Goal: Information Seeking & Learning: Check status

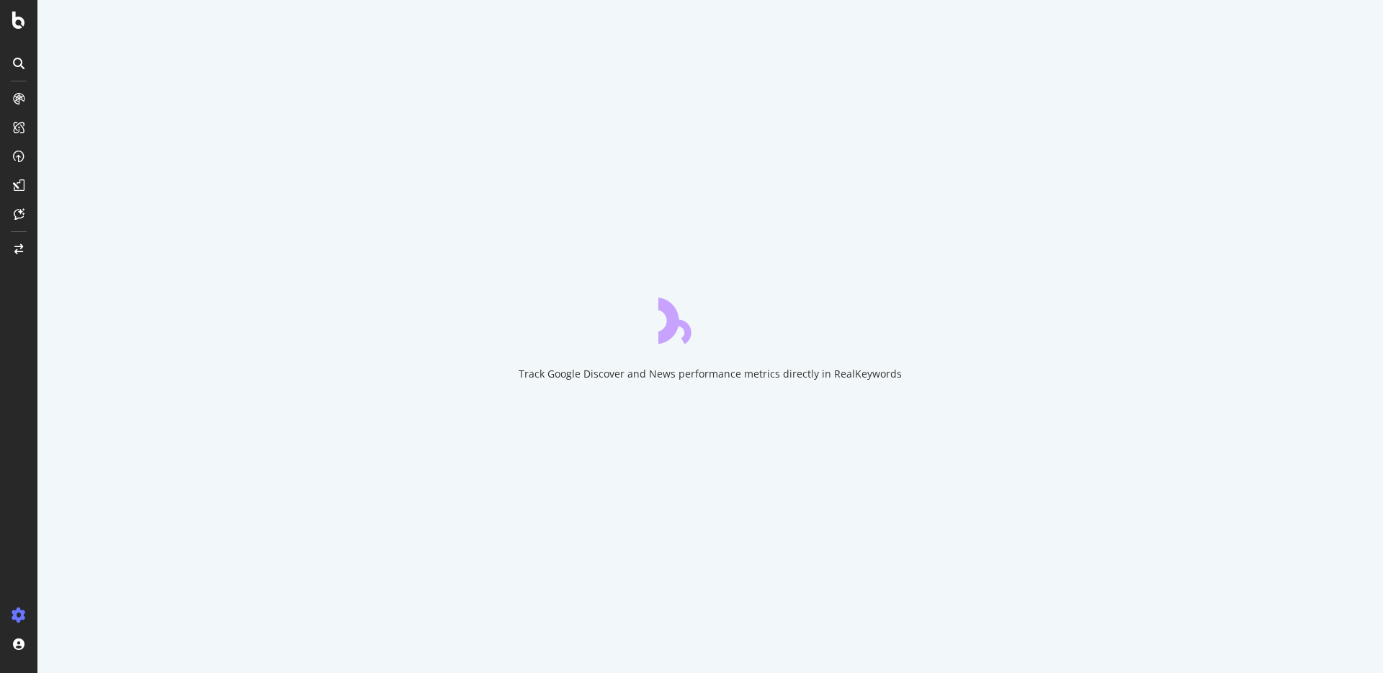
select select "count"
select select "exist"
select select "count"
select select "exist"
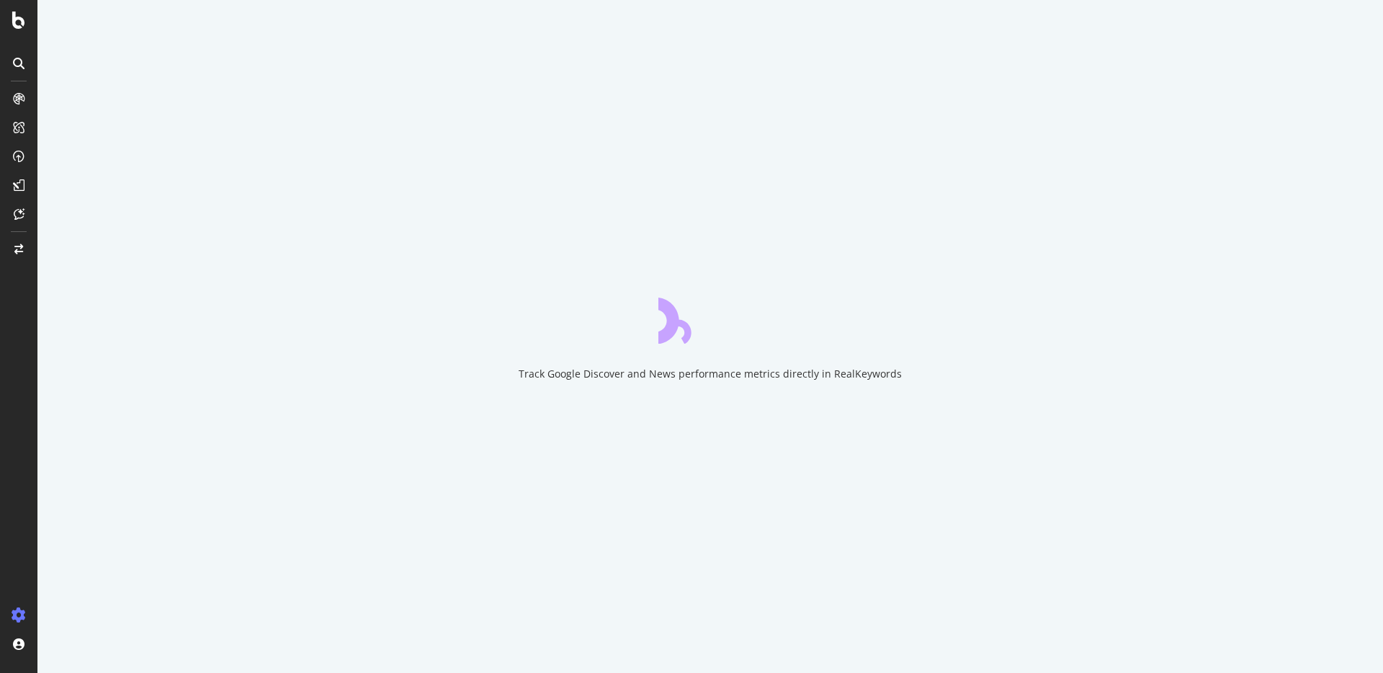
select select "exist"
select select "count"
select select "exist"
select select "i"
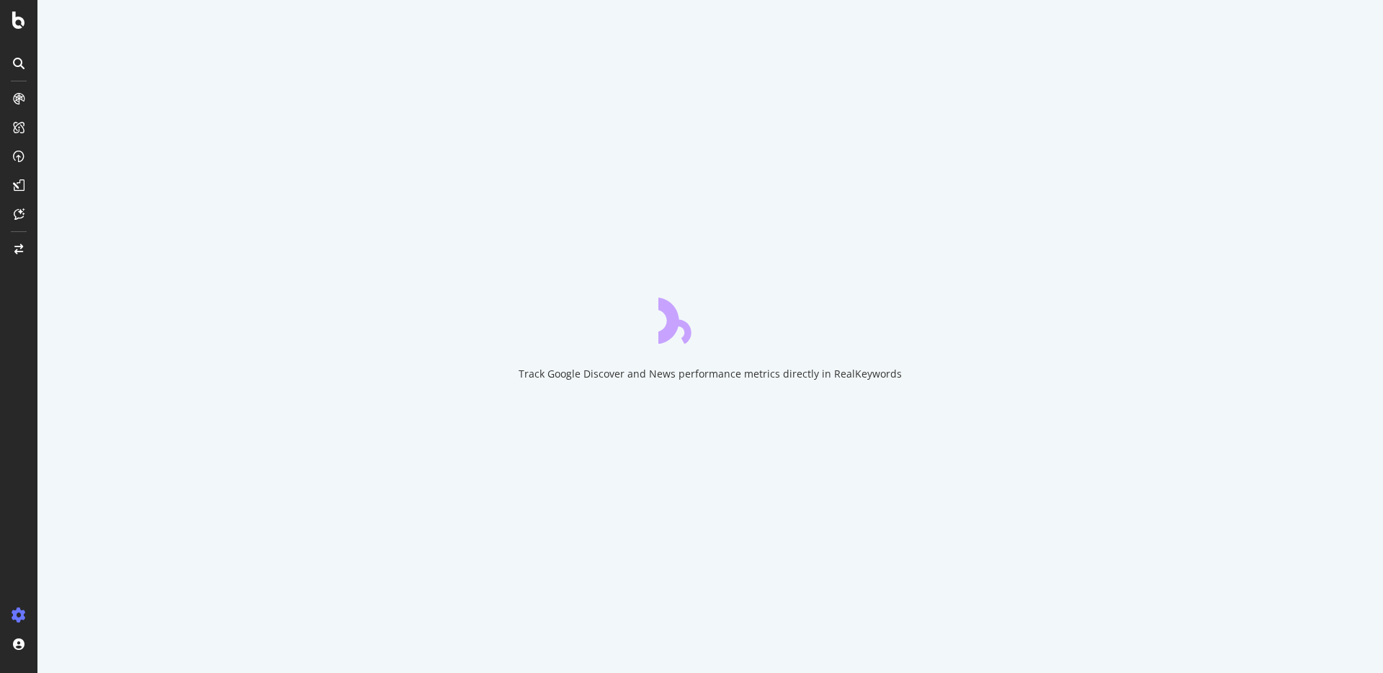
select select "exist"
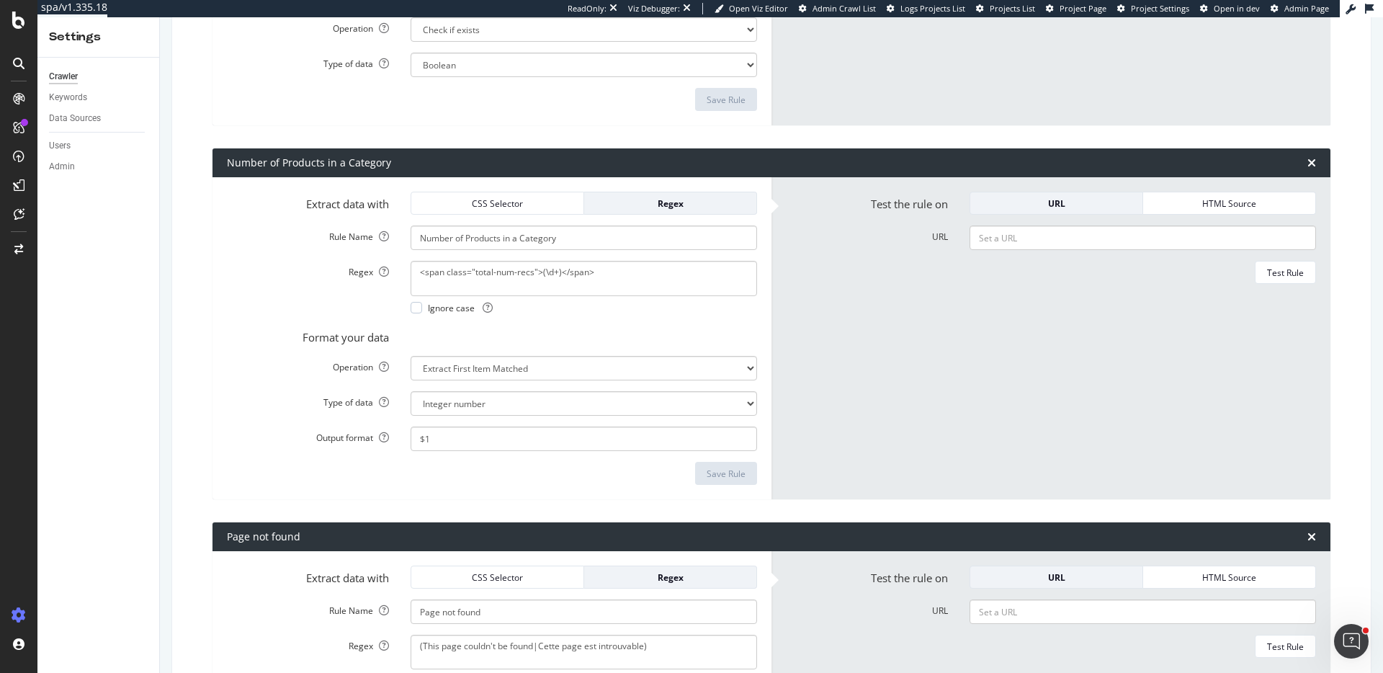
scroll to position [3759, 0]
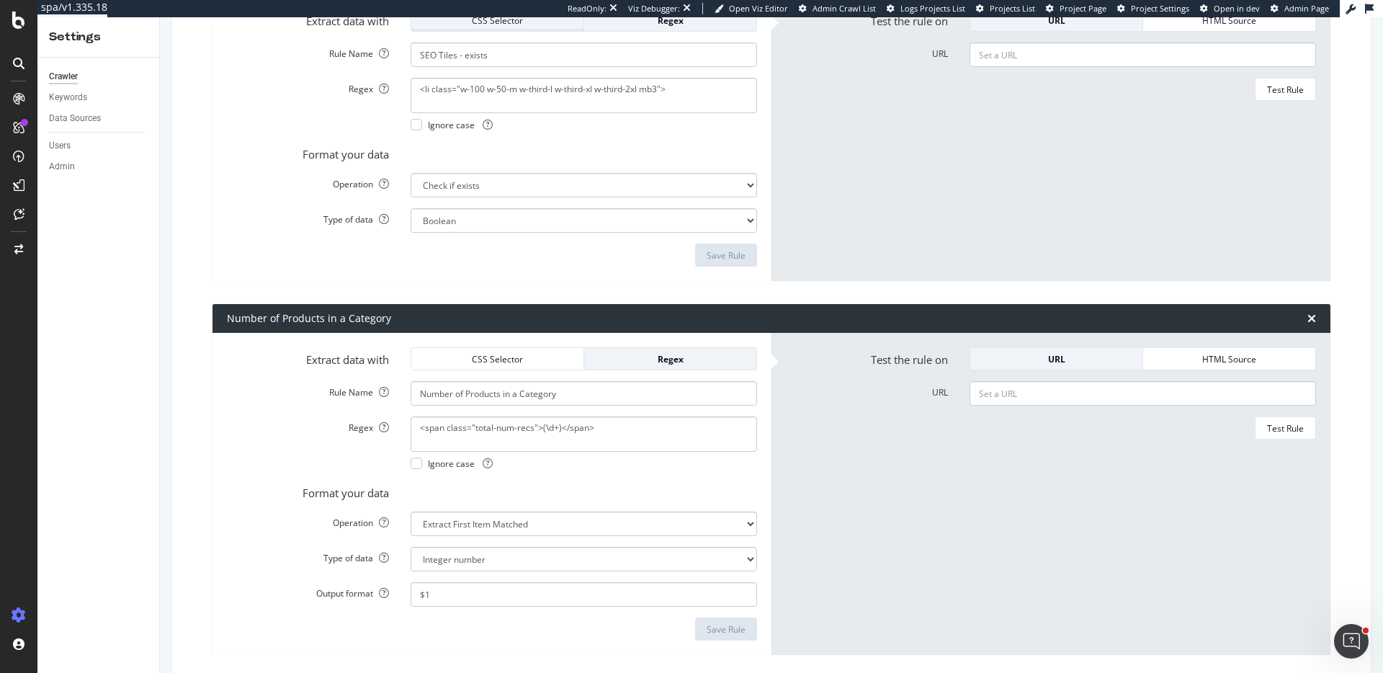
drag, startPoint x: 79, startPoint y: 158, endPoint x: 472, endPoint y: 20, distance: 416.8
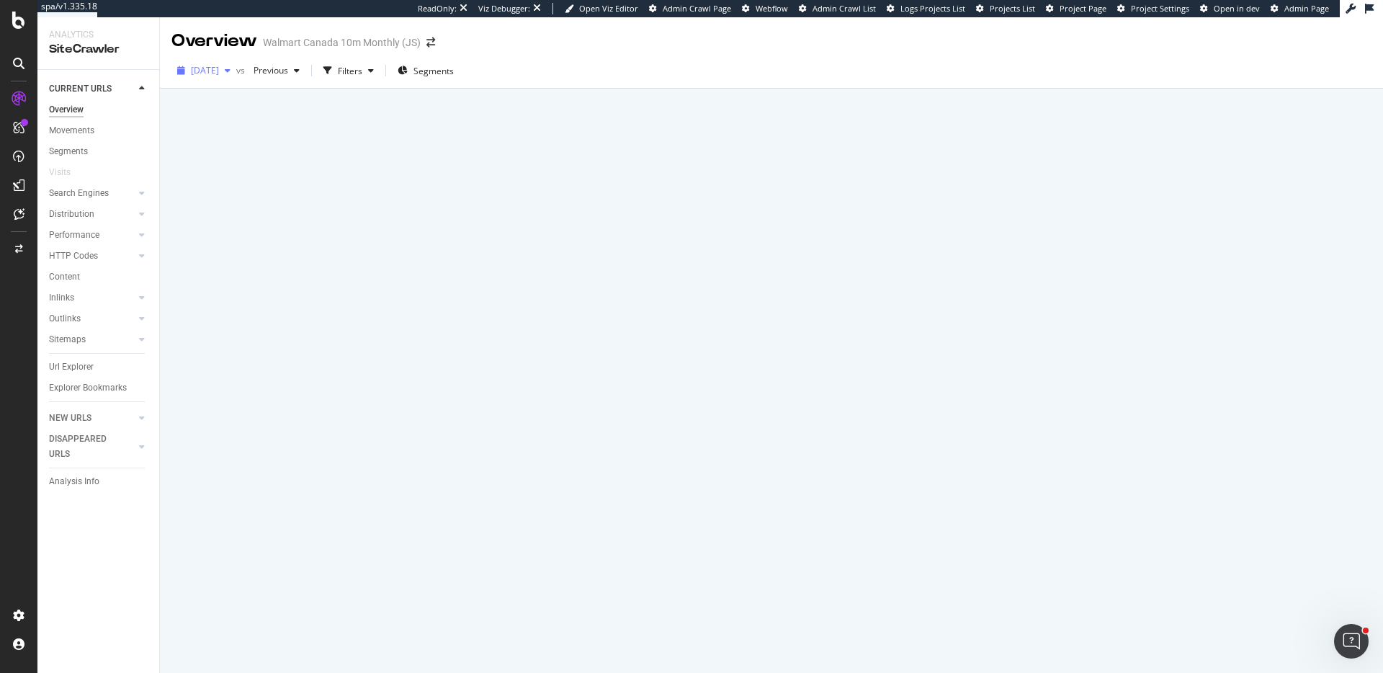
click at [219, 72] on span "2025 Aug. 8th" at bounding box center [205, 70] width 28 height 12
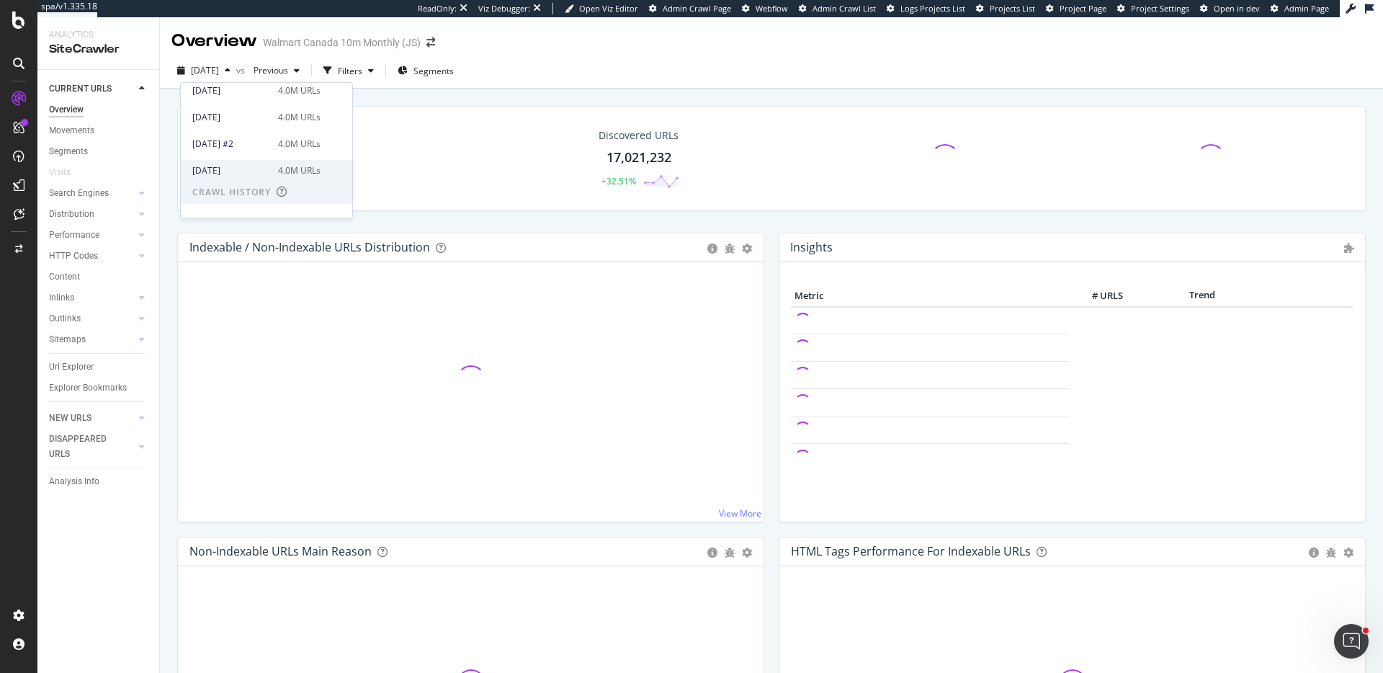
scroll to position [183, 0]
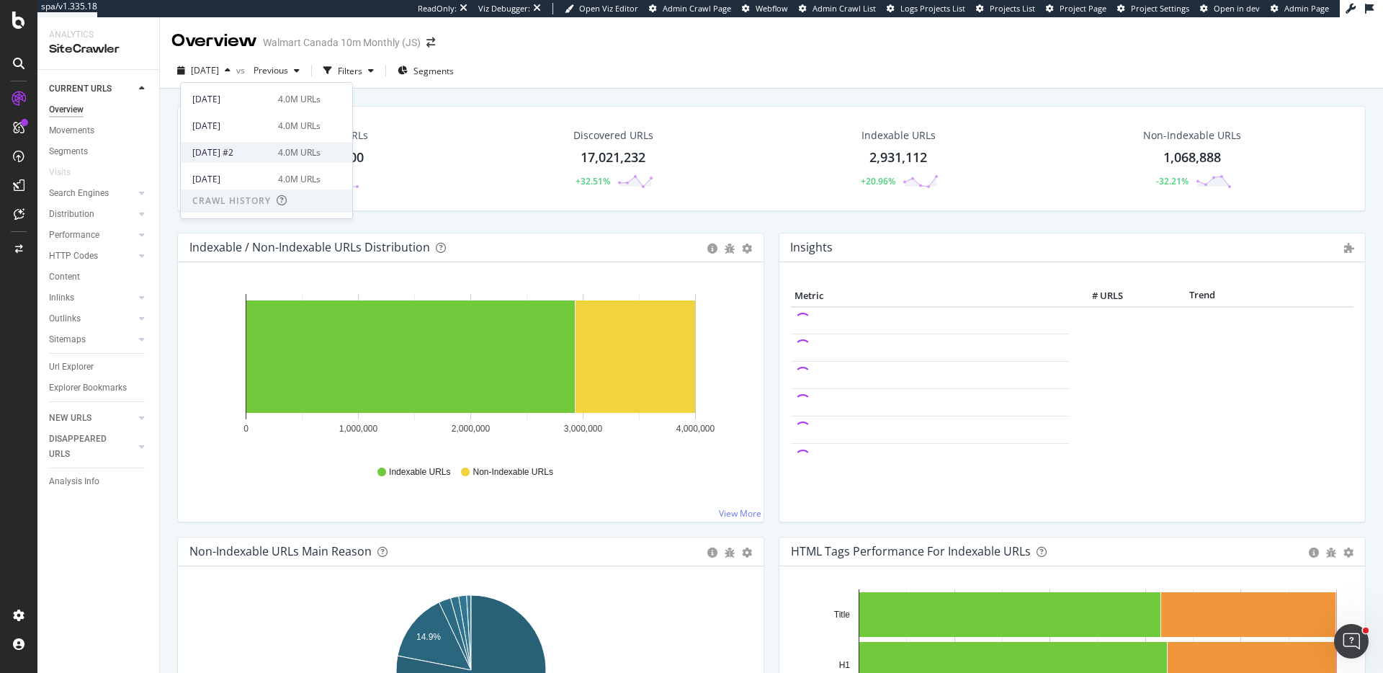
click at [246, 150] on div "2025 Jun. 13th #2" at bounding box center [230, 152] width 77 height 13
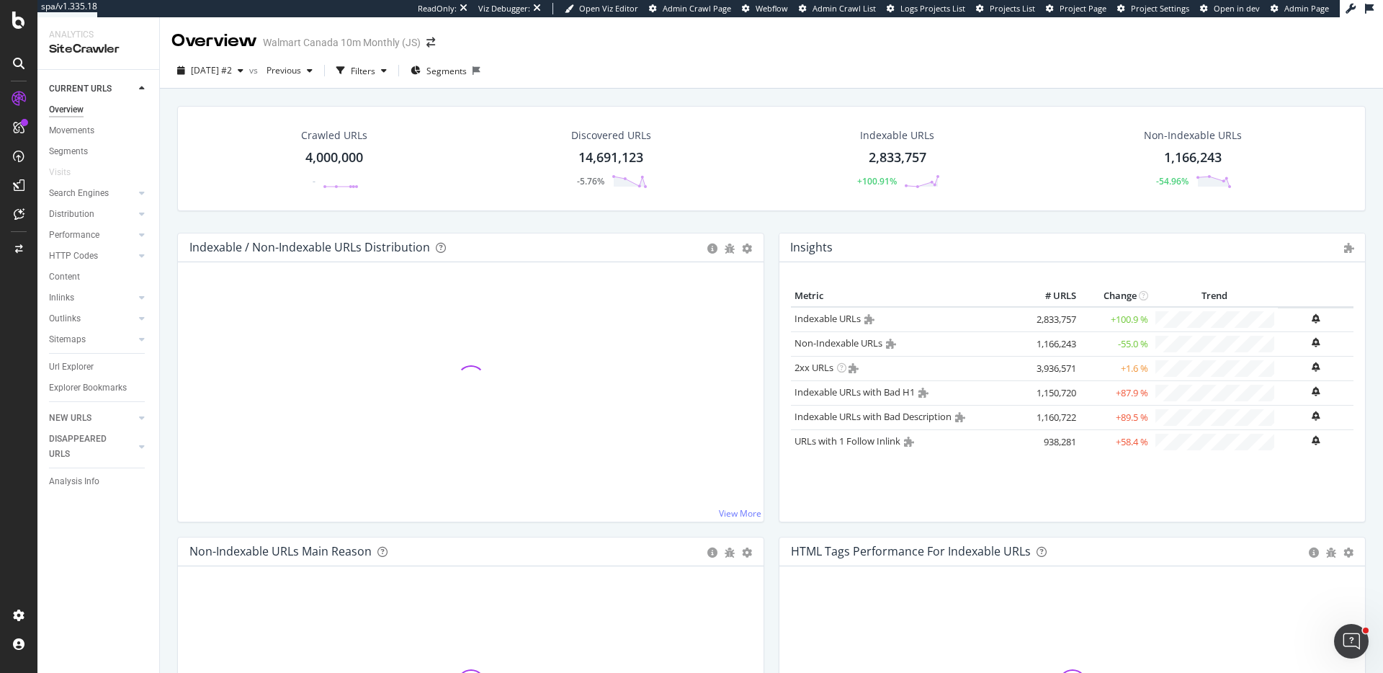
click at [87, 369] on div "Url Explorer" at bounding box center [71, 366] width 45 height 15
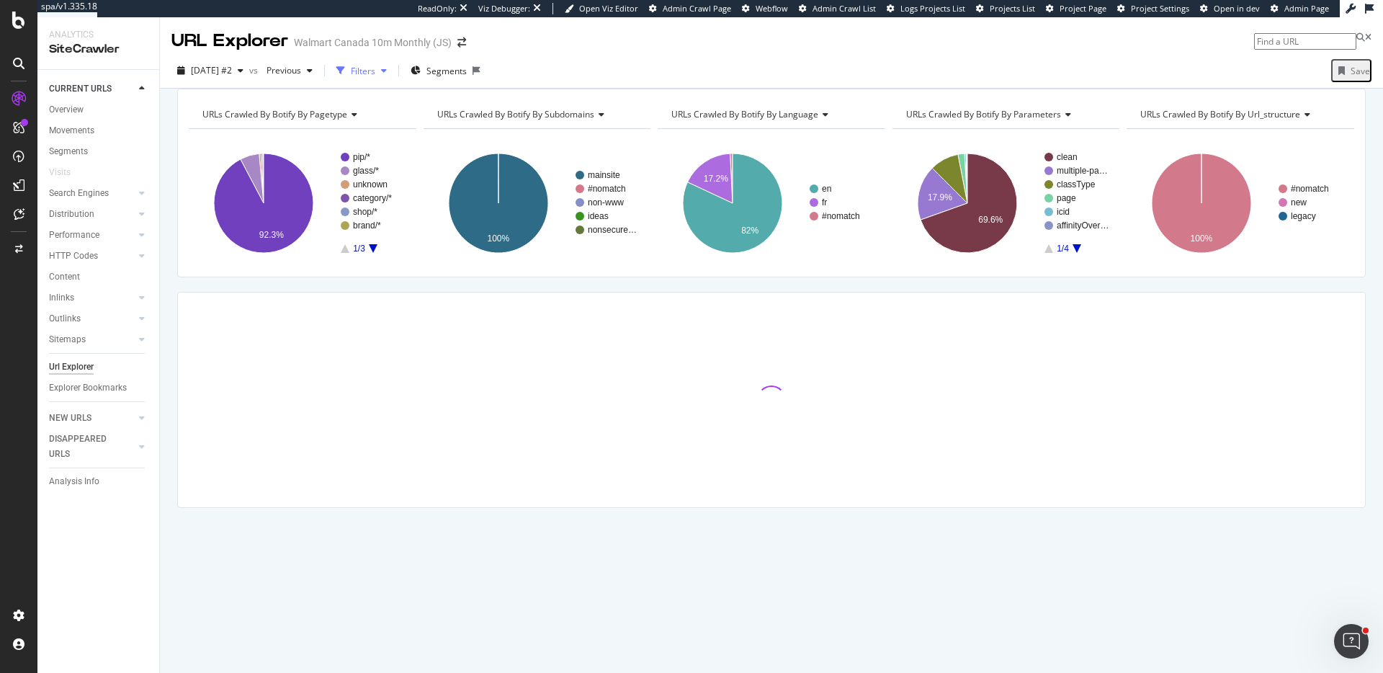
click at [384, 79] on div "Filters" at bounding box center [362, 71] width 62 height 22
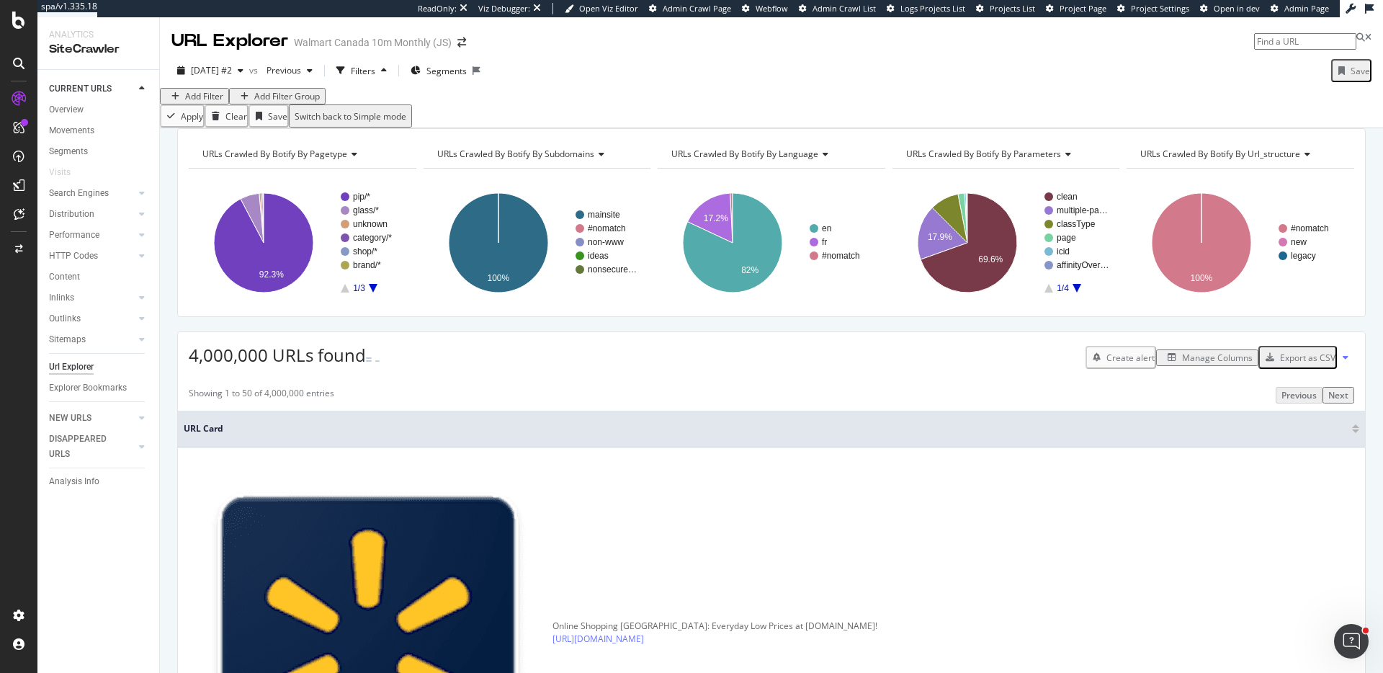
click at [205, 102] on div "Add Filter" at bounding box center [204, 96] width 38 height 12
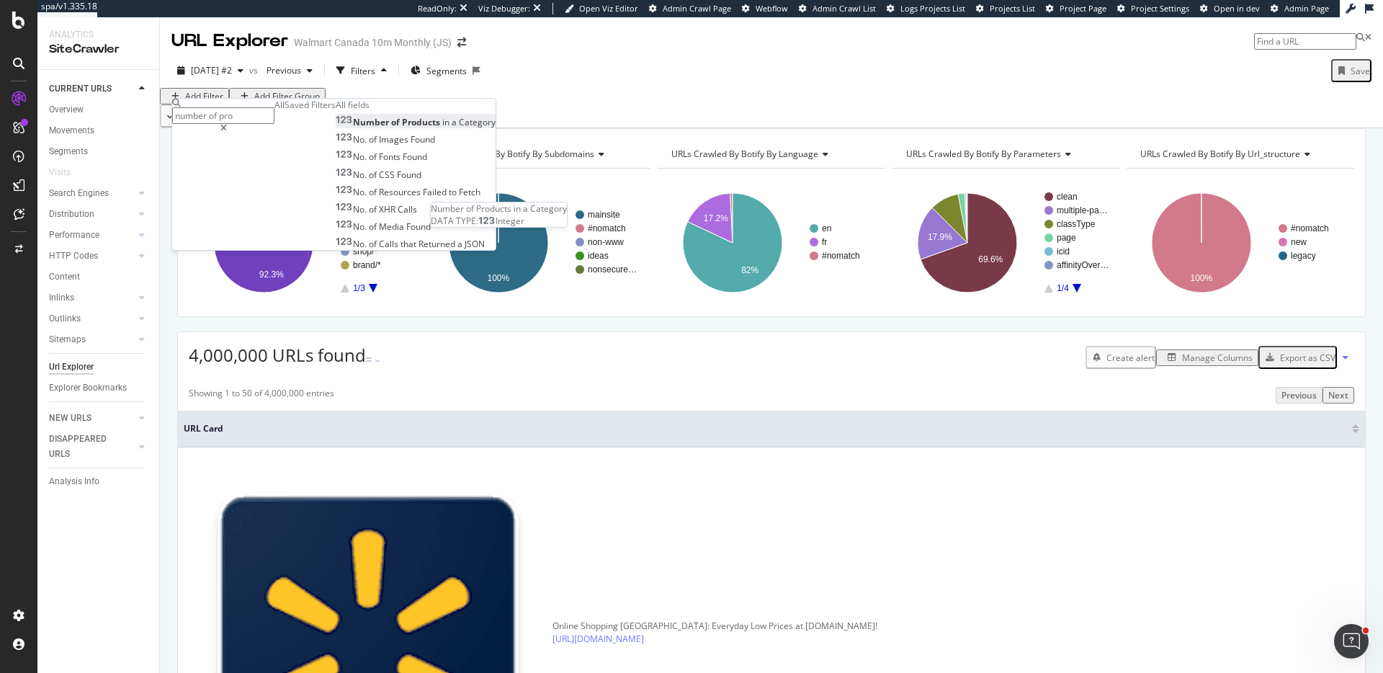
type input "number of pro"
click at [452, 128] on span "a" at bounding box center [455, 122] width 7 height 12
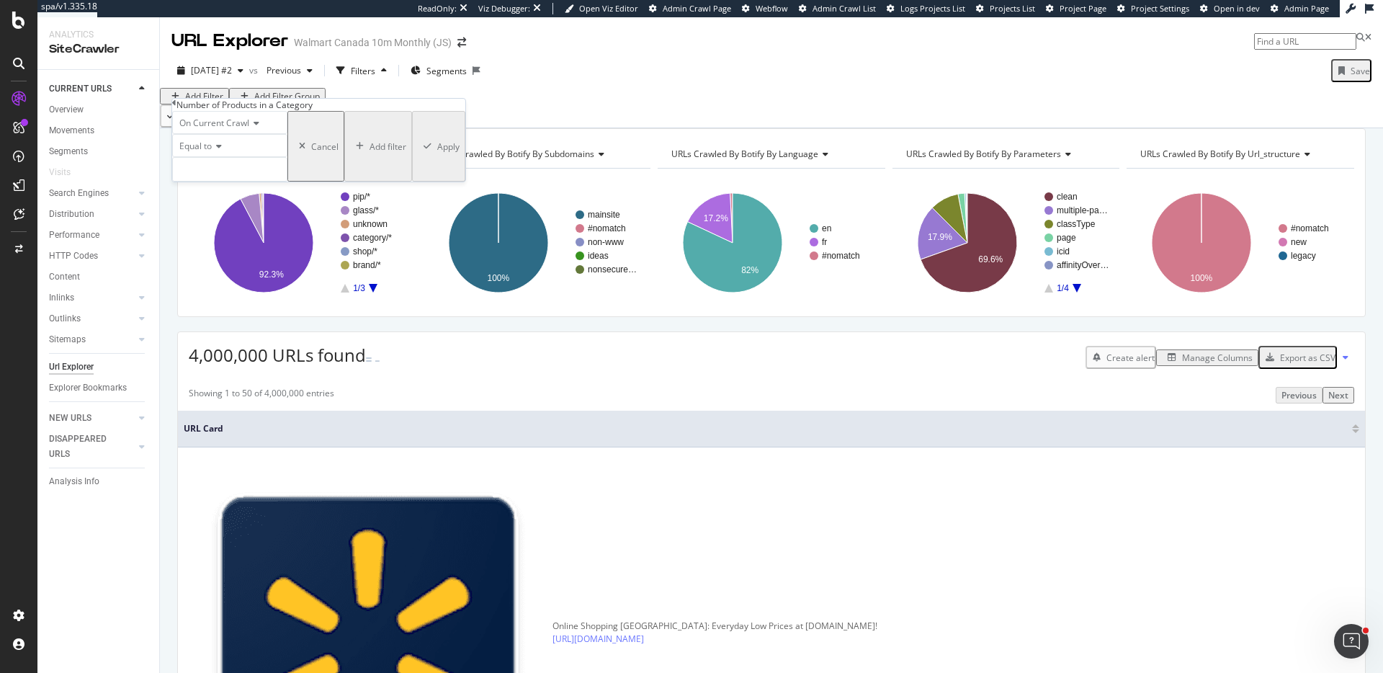
click at [220, 151] on icon at bounding box center [217, 146] width 10 height 9
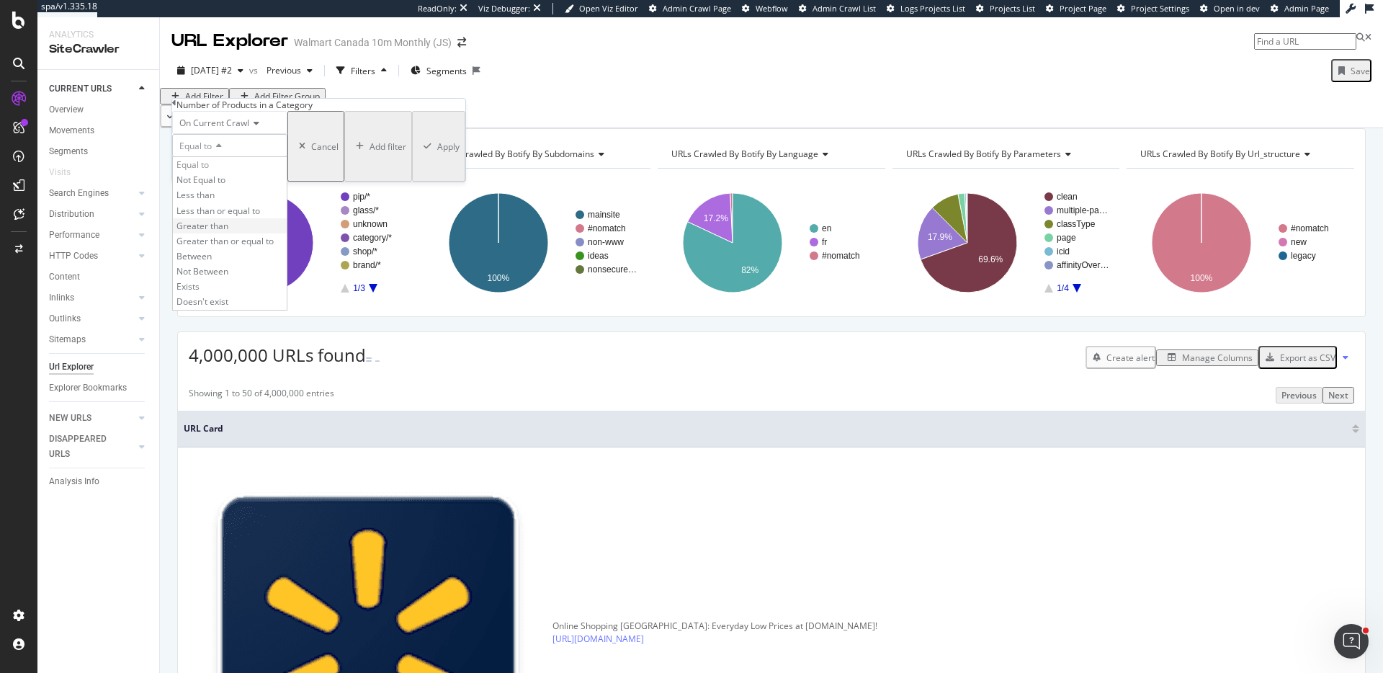
click at [274, 233] on div "Greater than" at bounding box center [230, 225] width 114 height 15
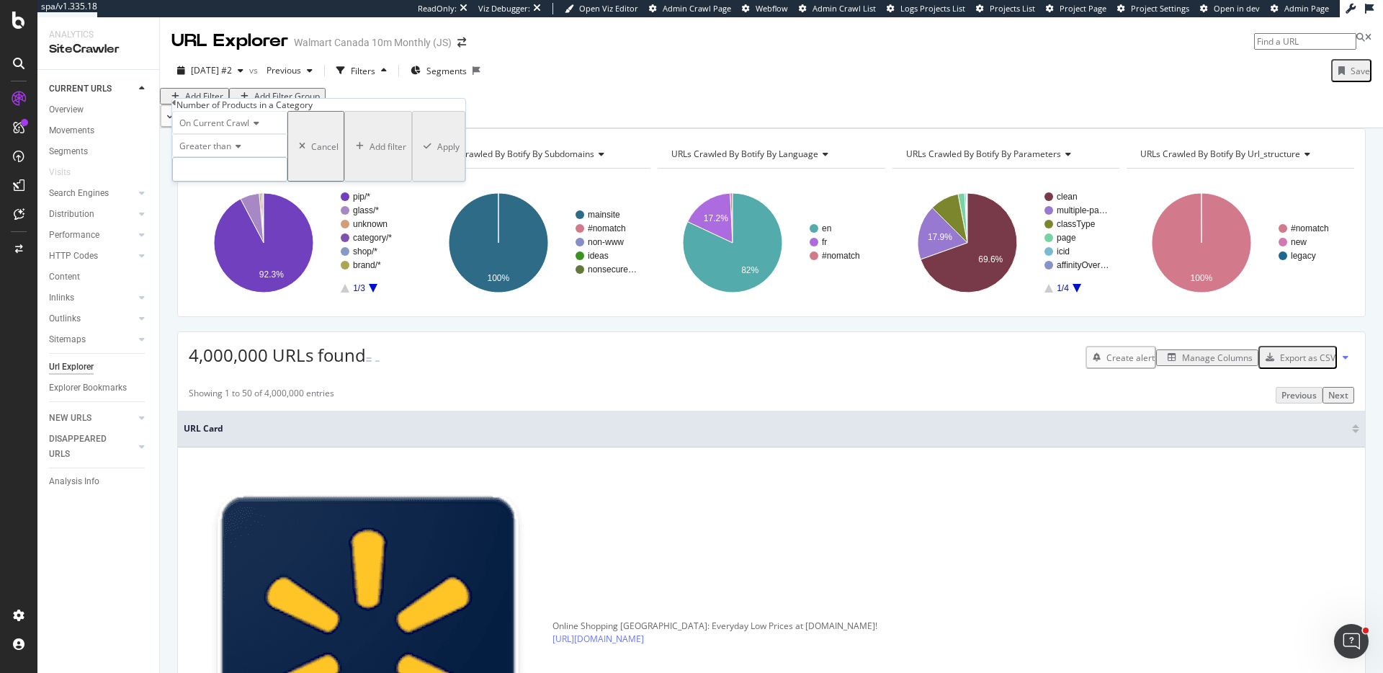
click at [269, 181] on input "number" at bounding box center [229, 169] width 115 height 24
type input "1"
click at [437, 153] on div "Apply" at bounding box center [448, 146] width 22 height 12
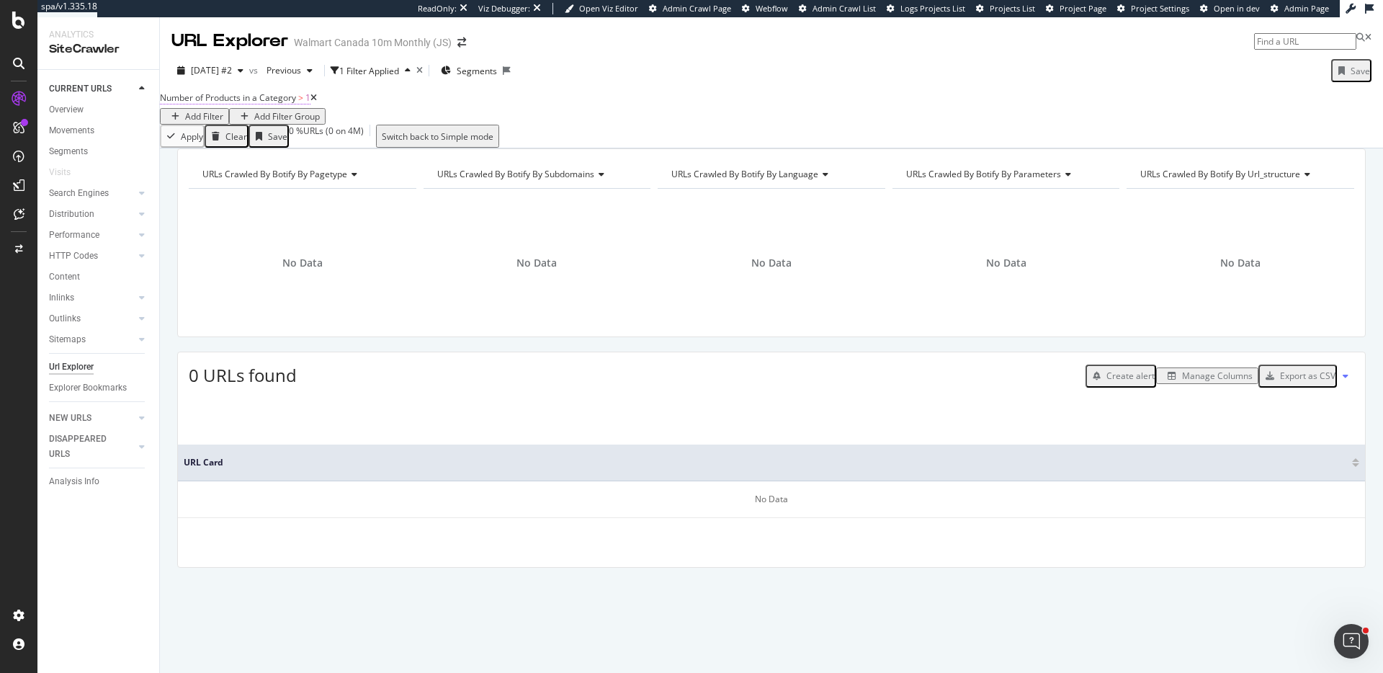
click at [286, 104] on span "Number of Products in a Category" at bounding box center [228, 97] width 136 height 12
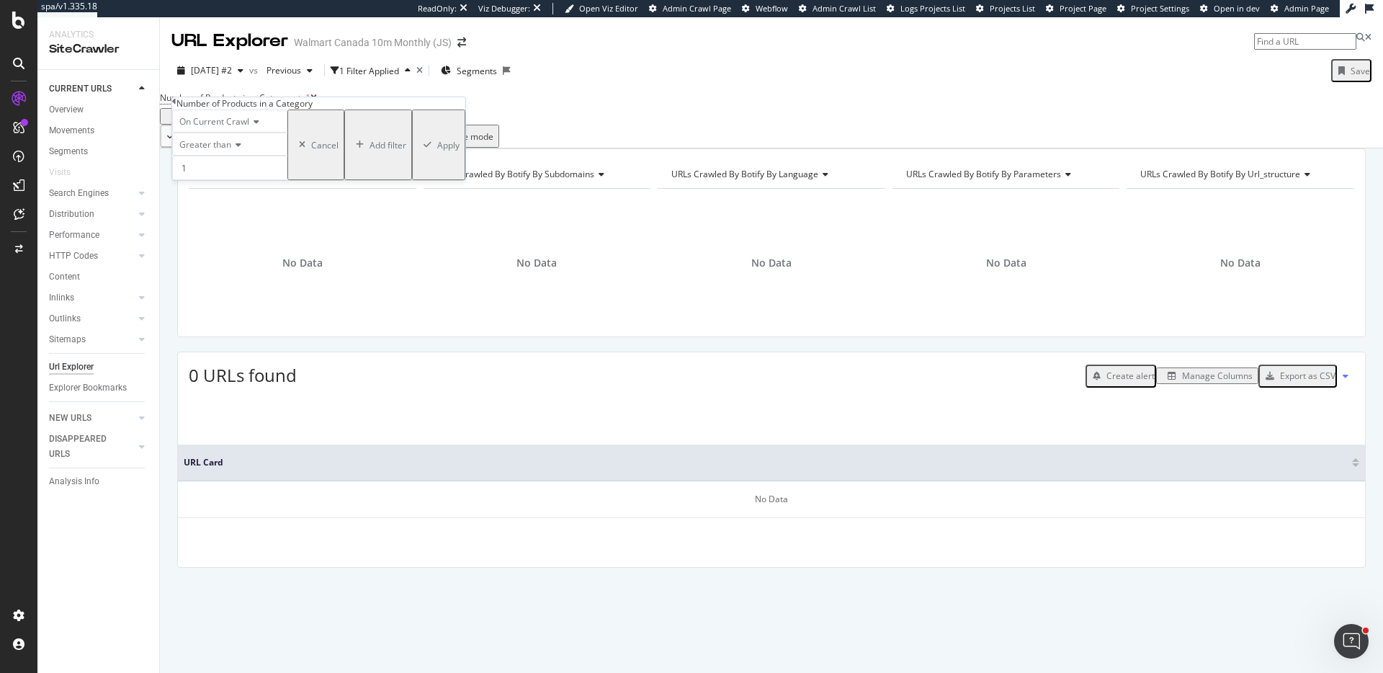
click at [231, 151] on span "Greater than" at bounding box center [205, 144] width 52 height 12
click at [229, 171] on div "Equal to" at bounding box center [230, 163] width 114 height 15
drag, startPoint x: 234, startPoint y: 201, endPoint x: 176, endPoint y: 199, distance: 58.4
click at [176, 180] on div "On Current Crawl Equal to 1 Cancel Add filter Apply" at bounding box center [318, 144] width 293 height 71
type input "0"
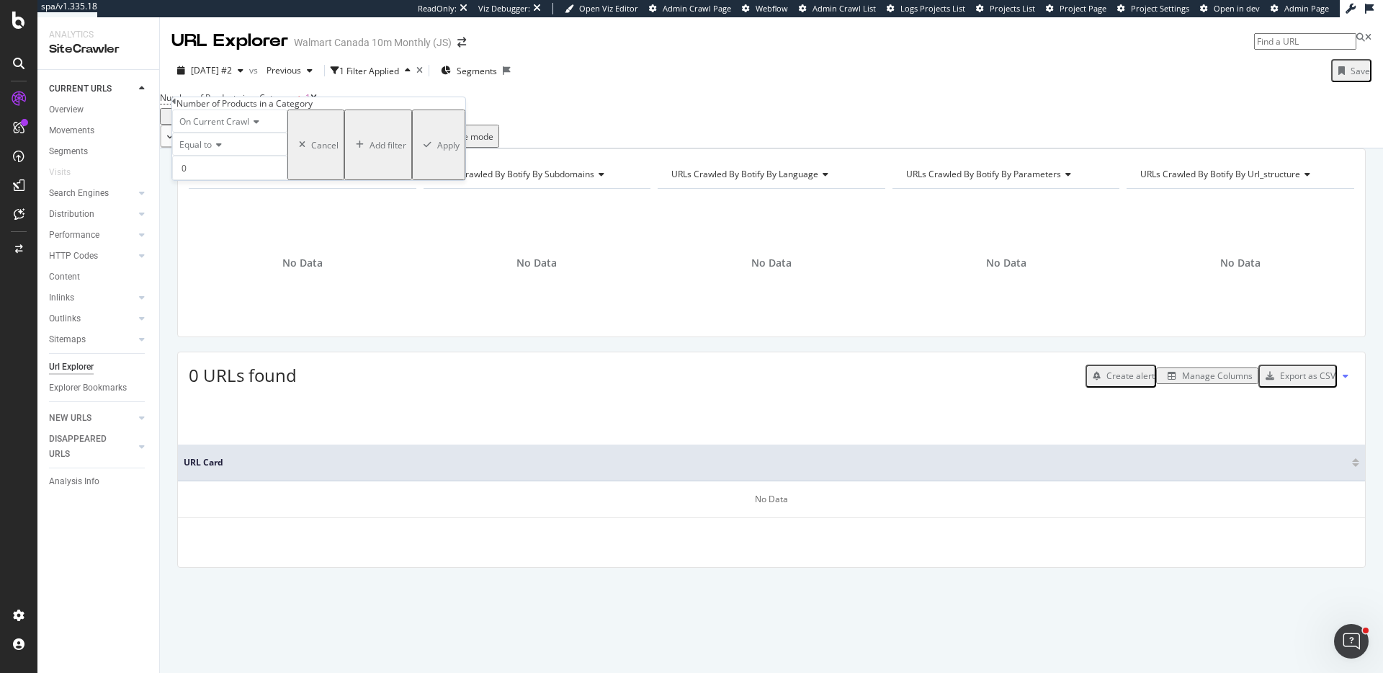
click at [437, 151] on div "Apply" at bounding box center [448, 145] width 22 height 12
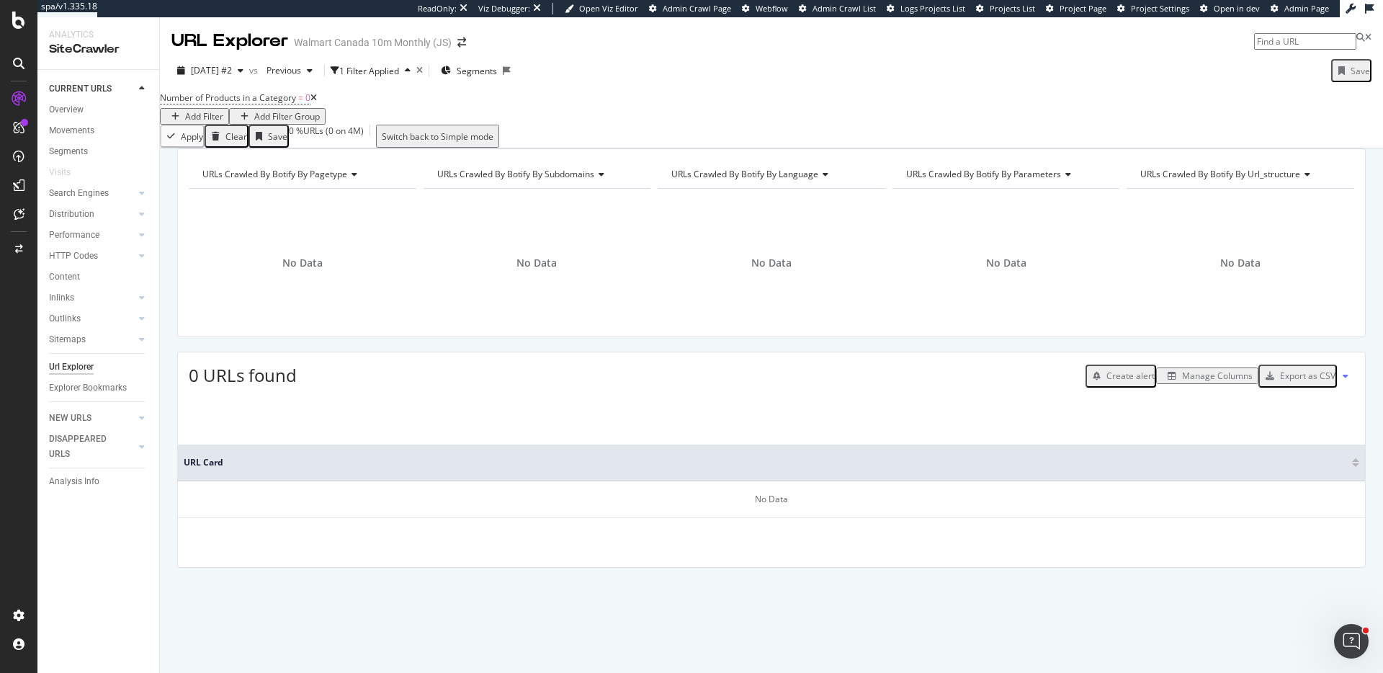
drag, startPoint x: 330, startPoint y: 108, endPoint x: 346, endPoint y: 86, distance: 27.4
click at [317, 102] on icon at bounding box center [313, 98] width 6 height 9
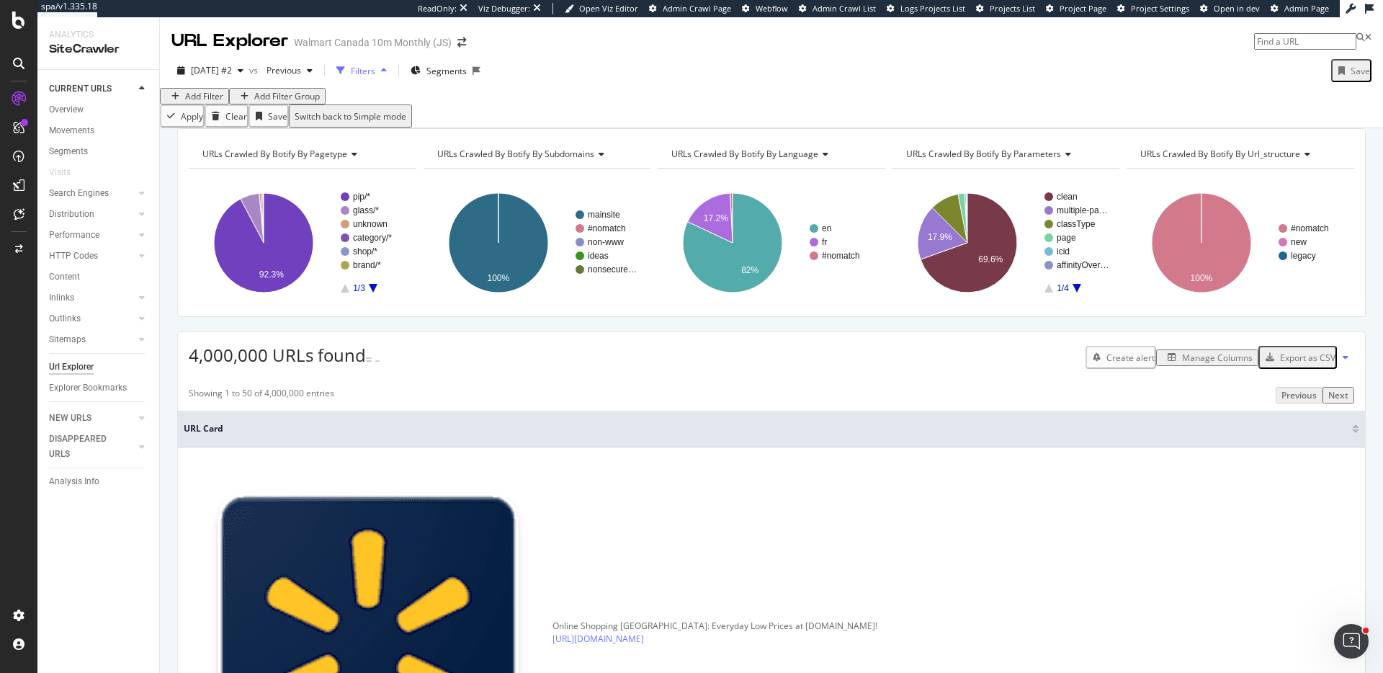
click at [351, 71] on div "button" at bounding box center [341, 70] width 20 height 20
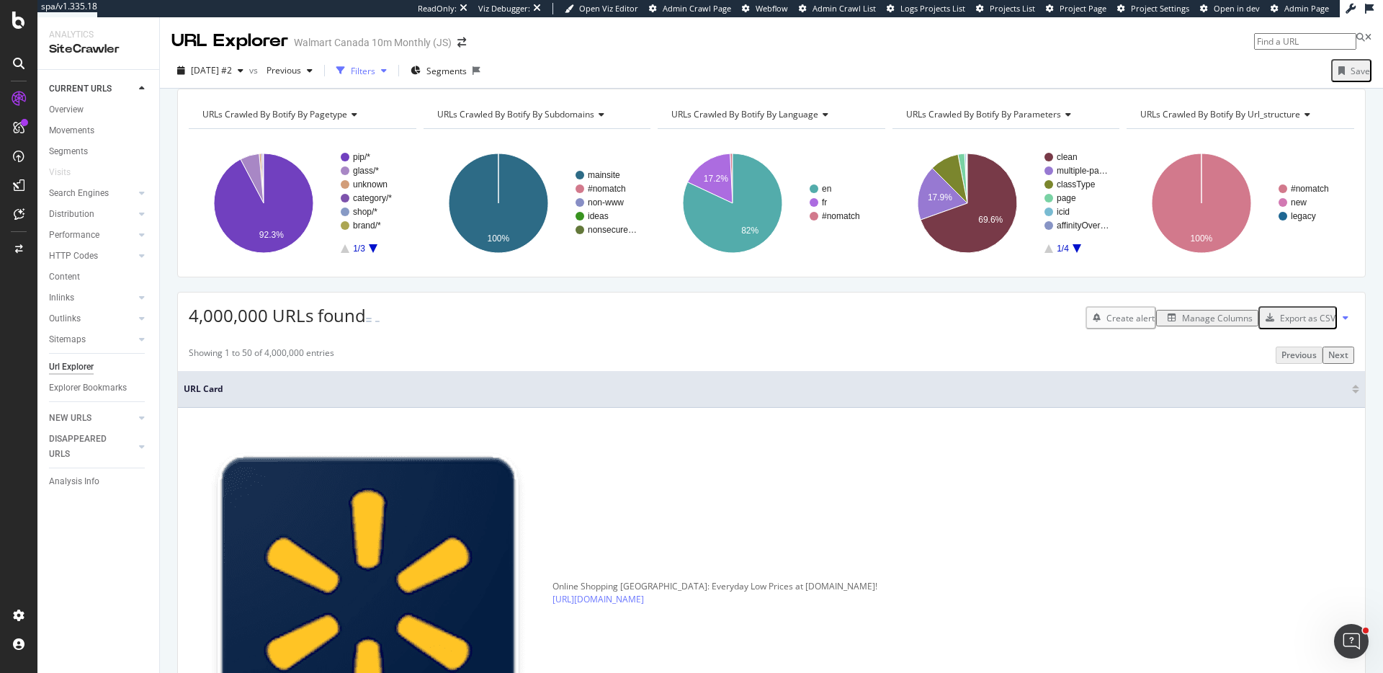
click at [351, 71] on div "button" at bounding box center [341, 70] width 20 height 20
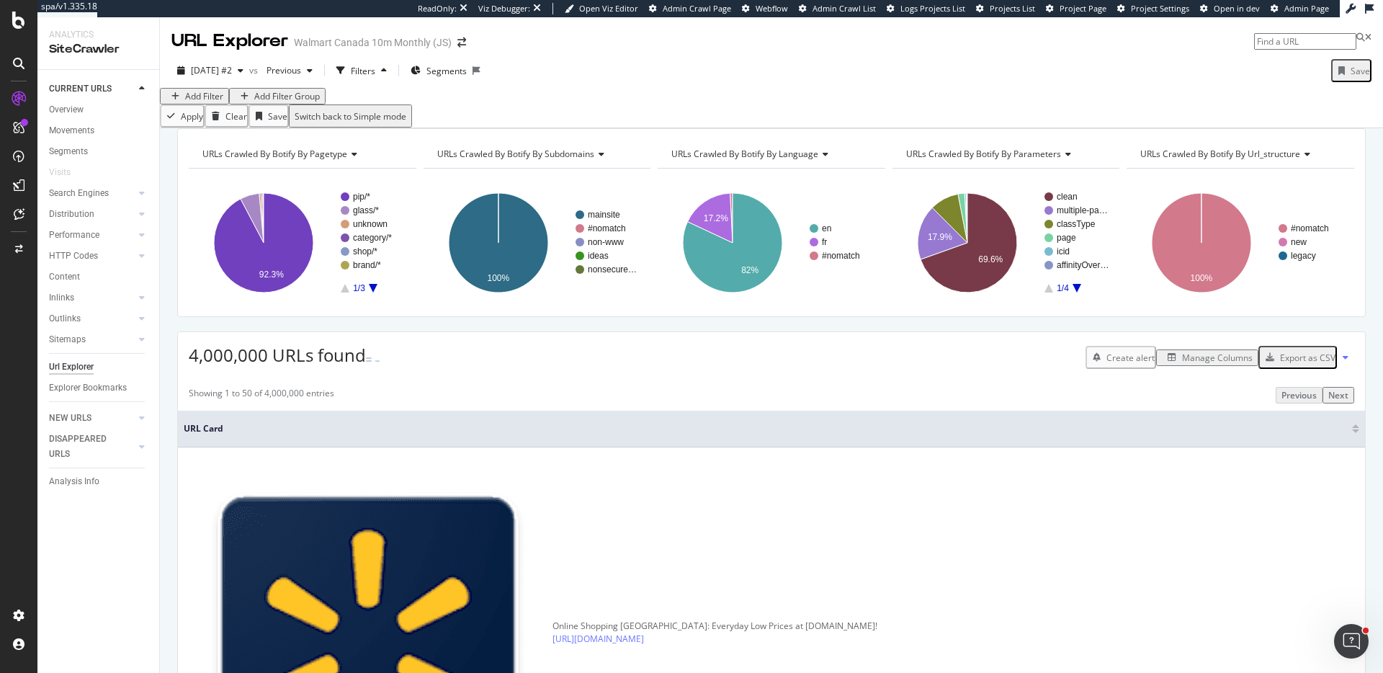
click at [209, 102] on div "Add Filter" at bounding box center [204, 96] width 38 height 12
type input "seo title"
click at [336, 128] on div "SEO Tiles - exists" at bounding box center [378, 122] width 84 height 12
click at [423, 140] on div "Apply" at bounding box center [434, 134] width 22 height 12
